Goal: Navigation & Orientation: Find specific page/section

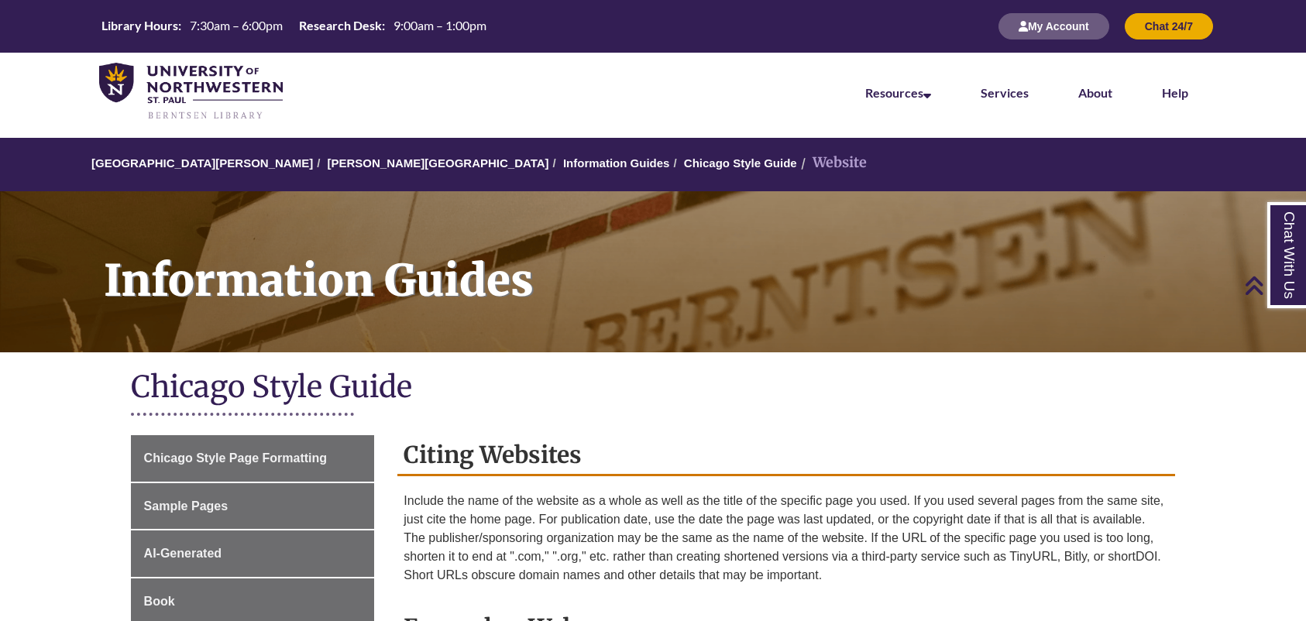
scroll to position [516, 0]
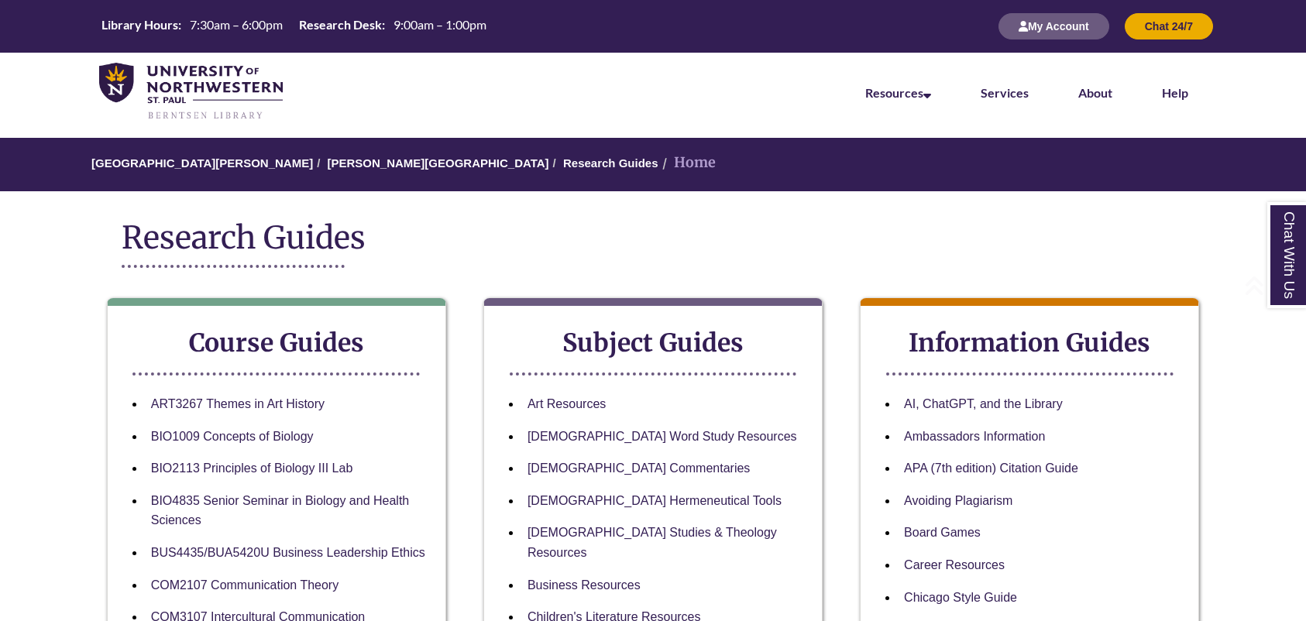
scroll to position [310, 0]
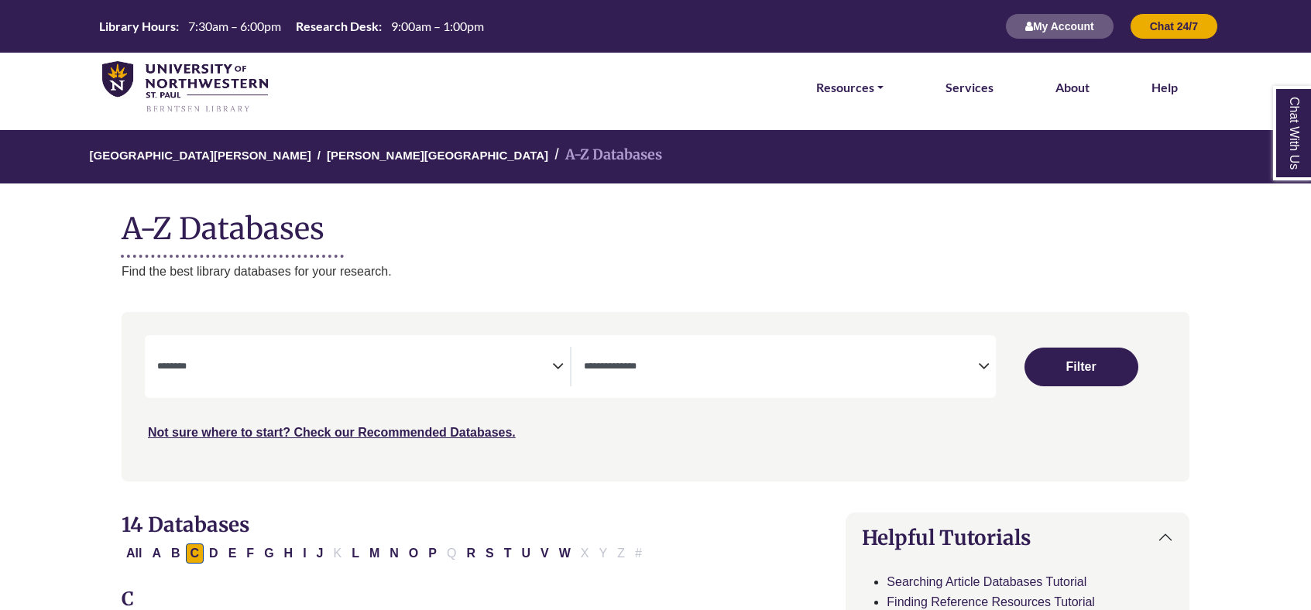
select select "Database Subject Filter"
select select "Database Types Filter"
